Goal: Task Accomplishment & Management: Use online tool/utility

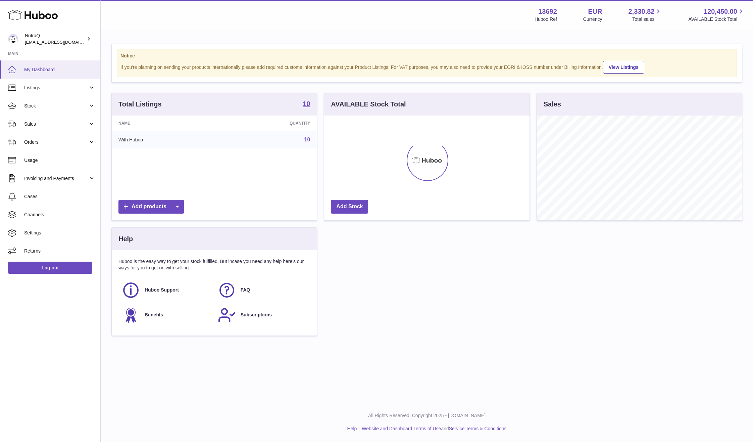
scroll to position [105, 205]
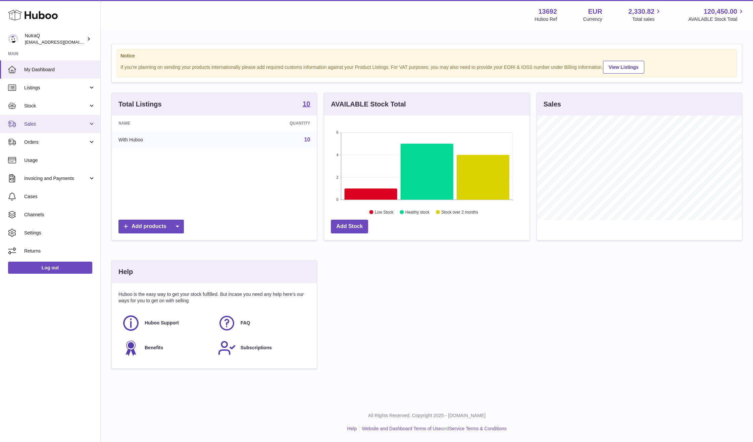
click at [55, 124] on span "Sales" at bounding box center [56, 124] width 64 height 6
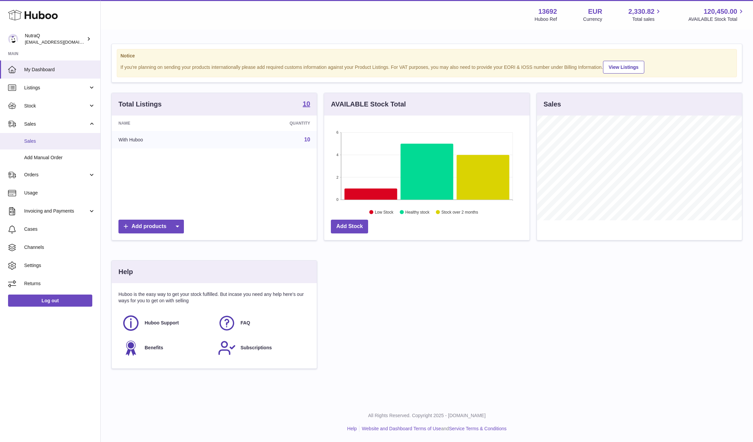
click at [64, 145] on link "Sales" at bounding box center [50, 141] width 100 height 16
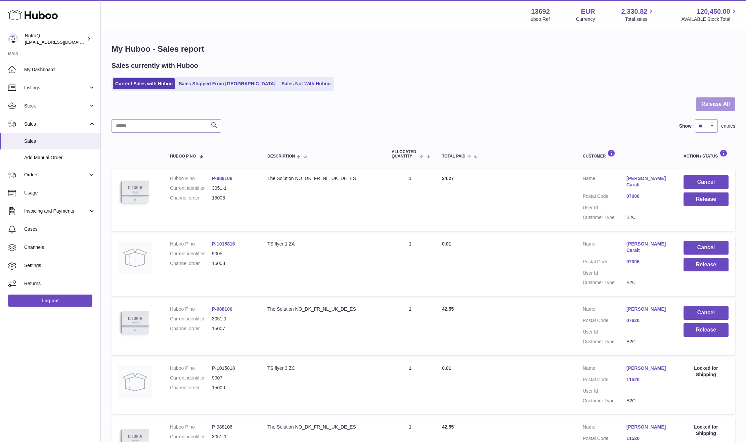
click at [715, 101] on button "Release All" at bounding box center [715, 104] width 39 height 14
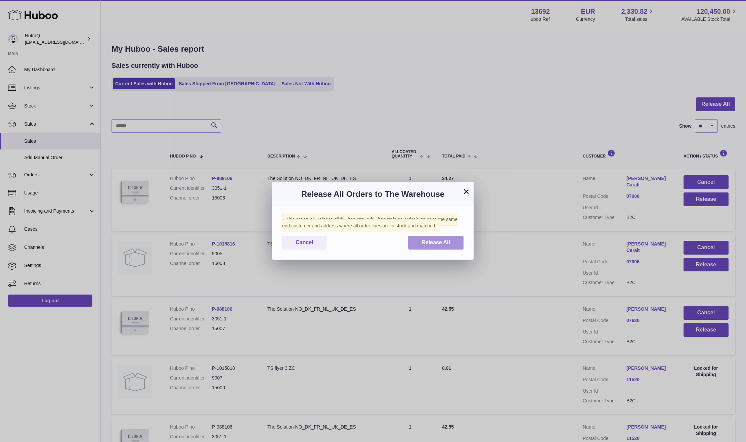
click at [454, 242] on button "Release All" at bounding box center [435, 243] width 55 height 14
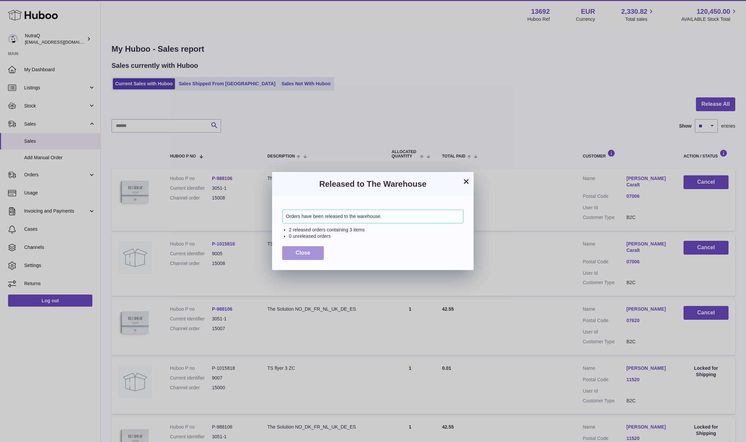
click at [291, 254] on button "Close" at bounding box center [303, 253] width 42 height 14
